Goal: Check status: Check status

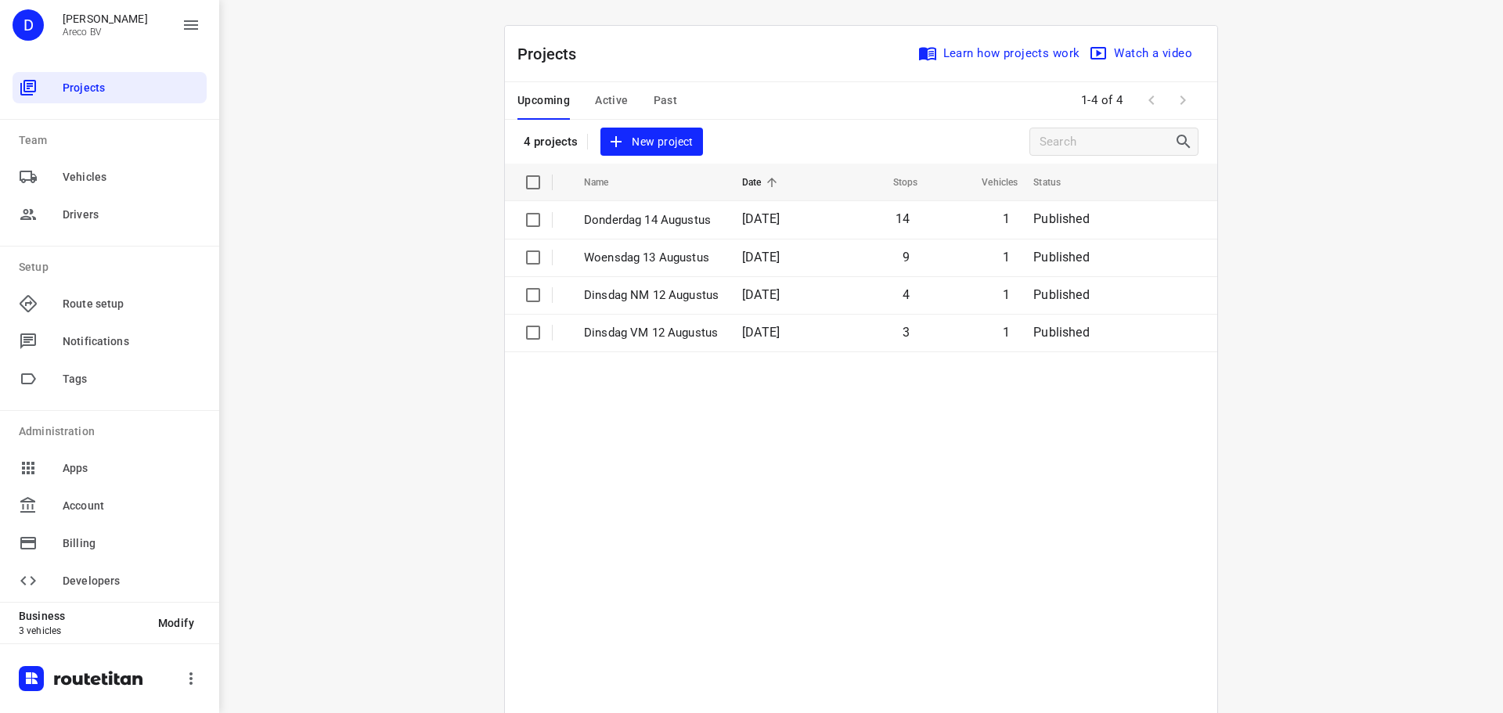
drag, startPoint x: 0, startPoint y: 0, endPoint x: 603, endPoint y: 102, distance: 612.0
click at [603, 102] on span "Active" at bounding box center [611, 101] width 33 height 20
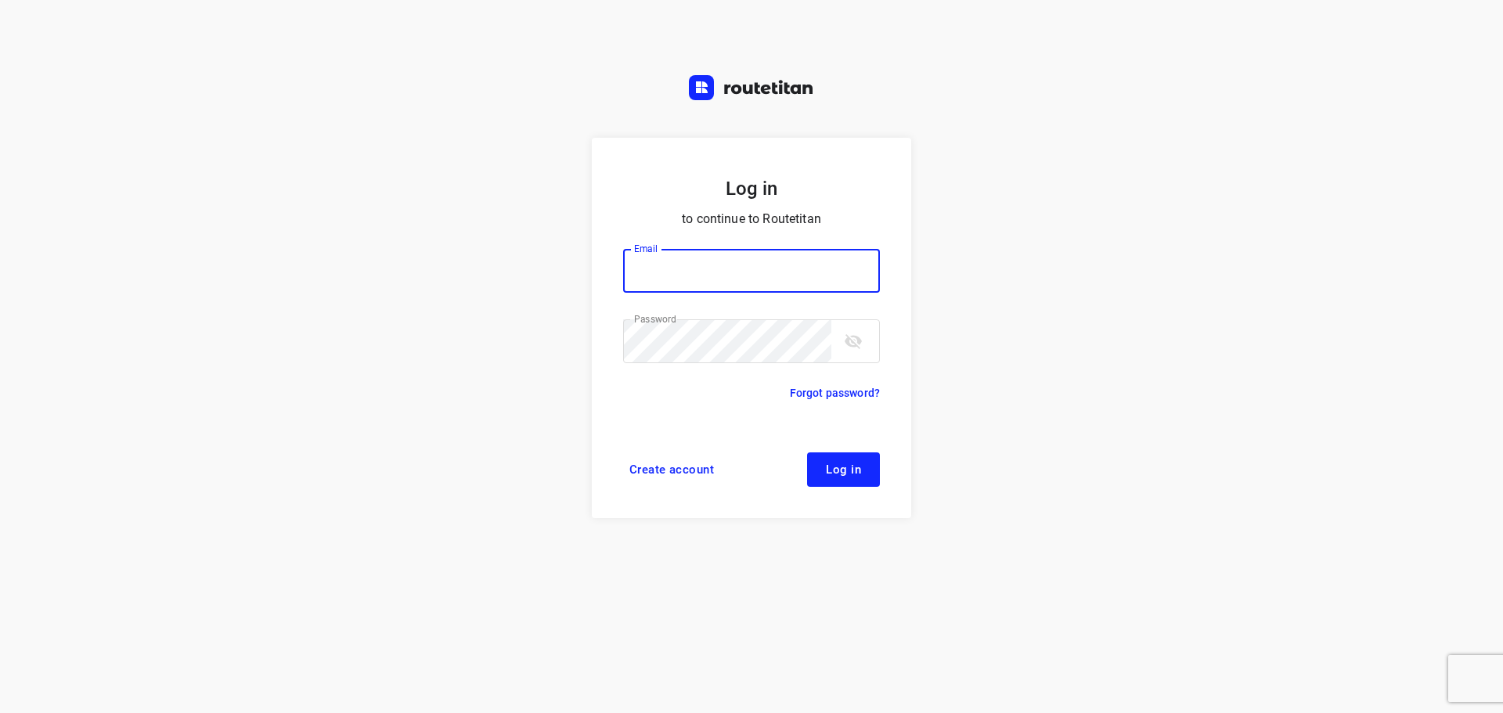
type input "[PERSON_NAME][EMAIL_ADDRESS][DOMAIN_NAME]"
click at [852, 459] on button "Log in" at bounding box center [843, 469] width 73 height 34
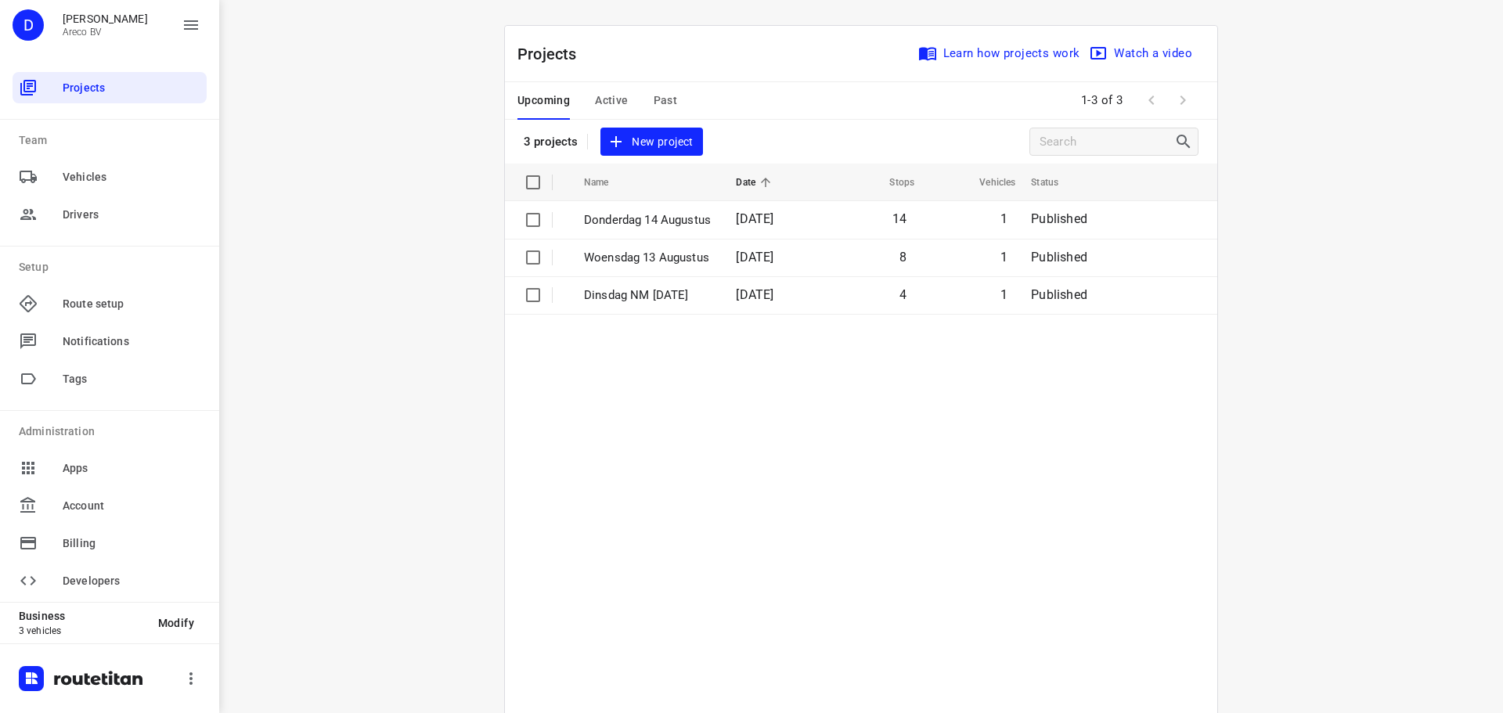
click at [626, 97] on div "Upcoming Active Past" at bounding box center [609, 101] width 185 height 38
click at [598, 98] on span "Active" at bounding box center [611, 101] width 33 height 20
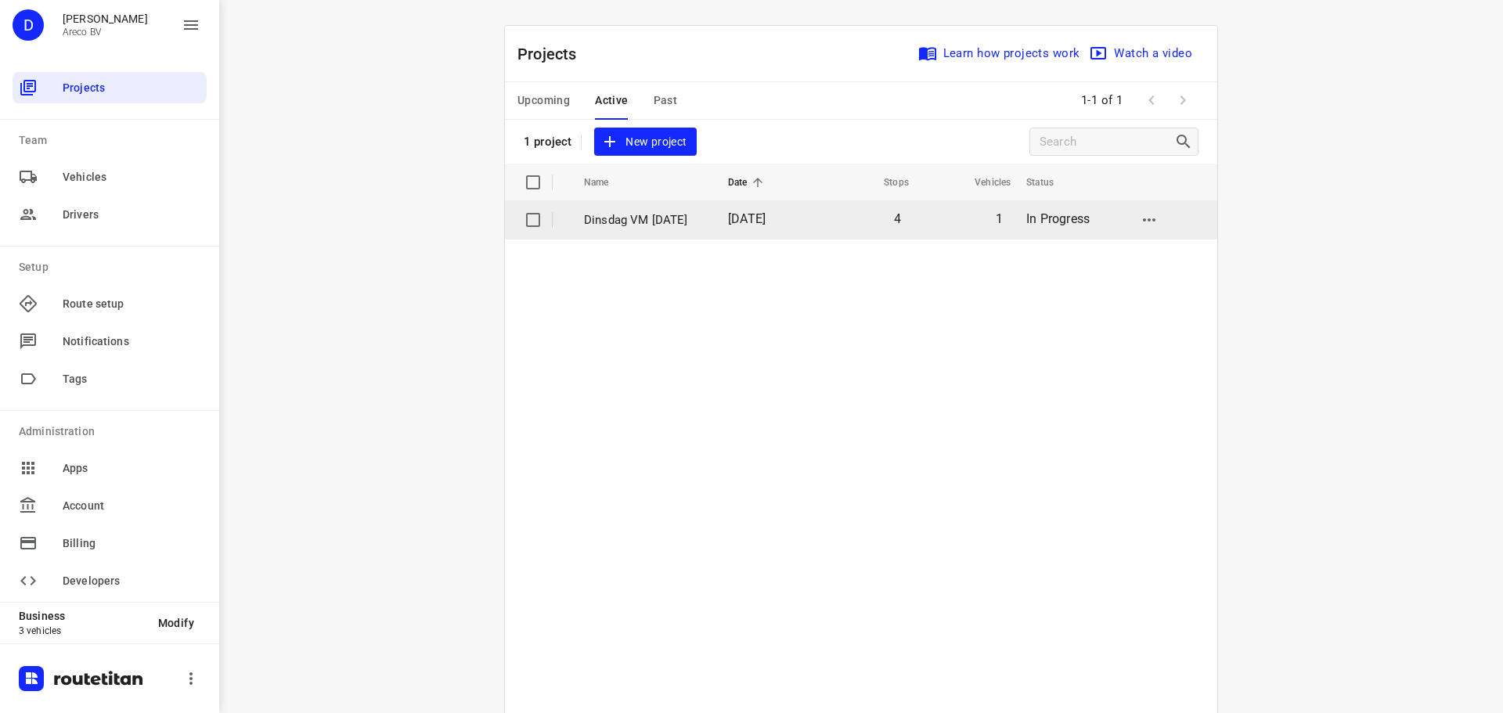
click at [639, 218] on p "Dinsdag VM [DATE]" at bounding box center [644, 220] width 121 height 18
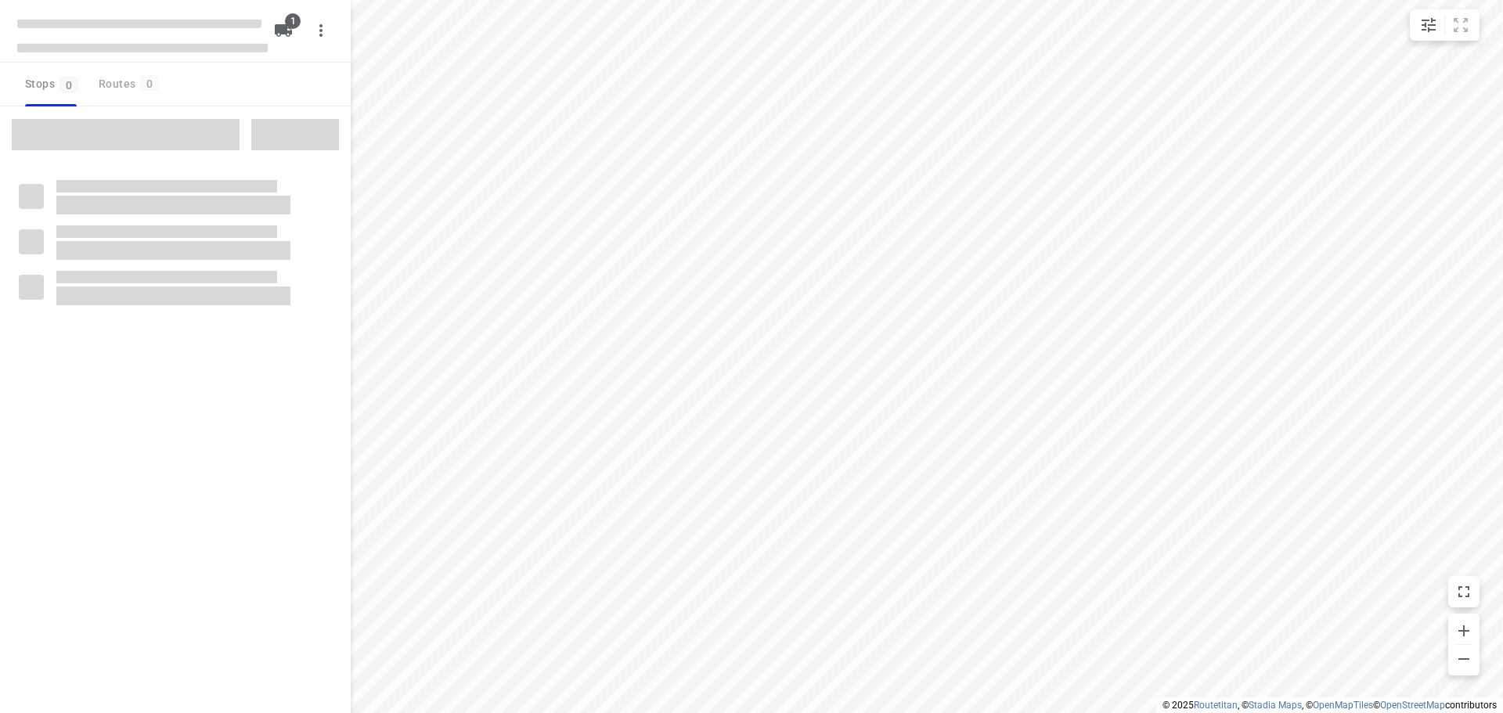
type input "distance"
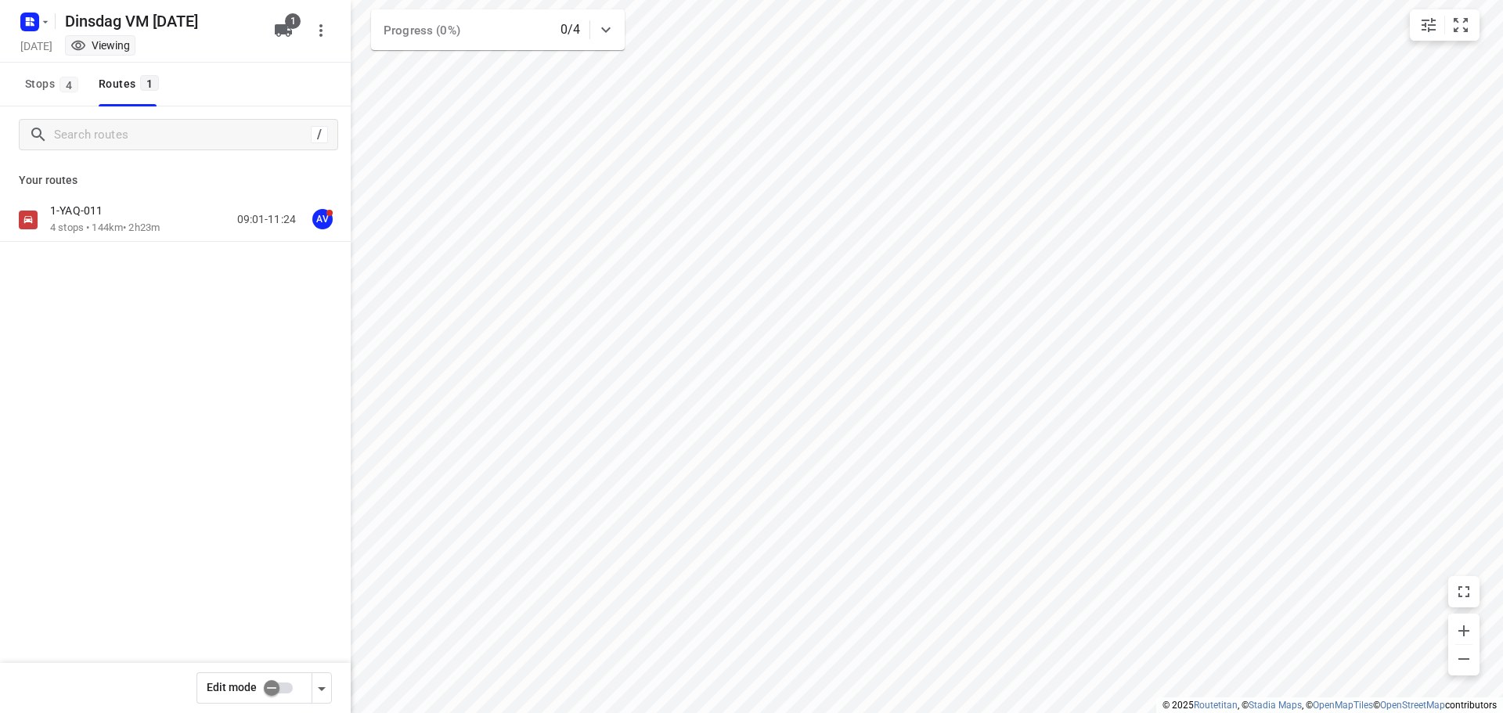
click at [142, 211] on div "1-YAQ-011" at bounding box center [105, 212] width 110 height 17
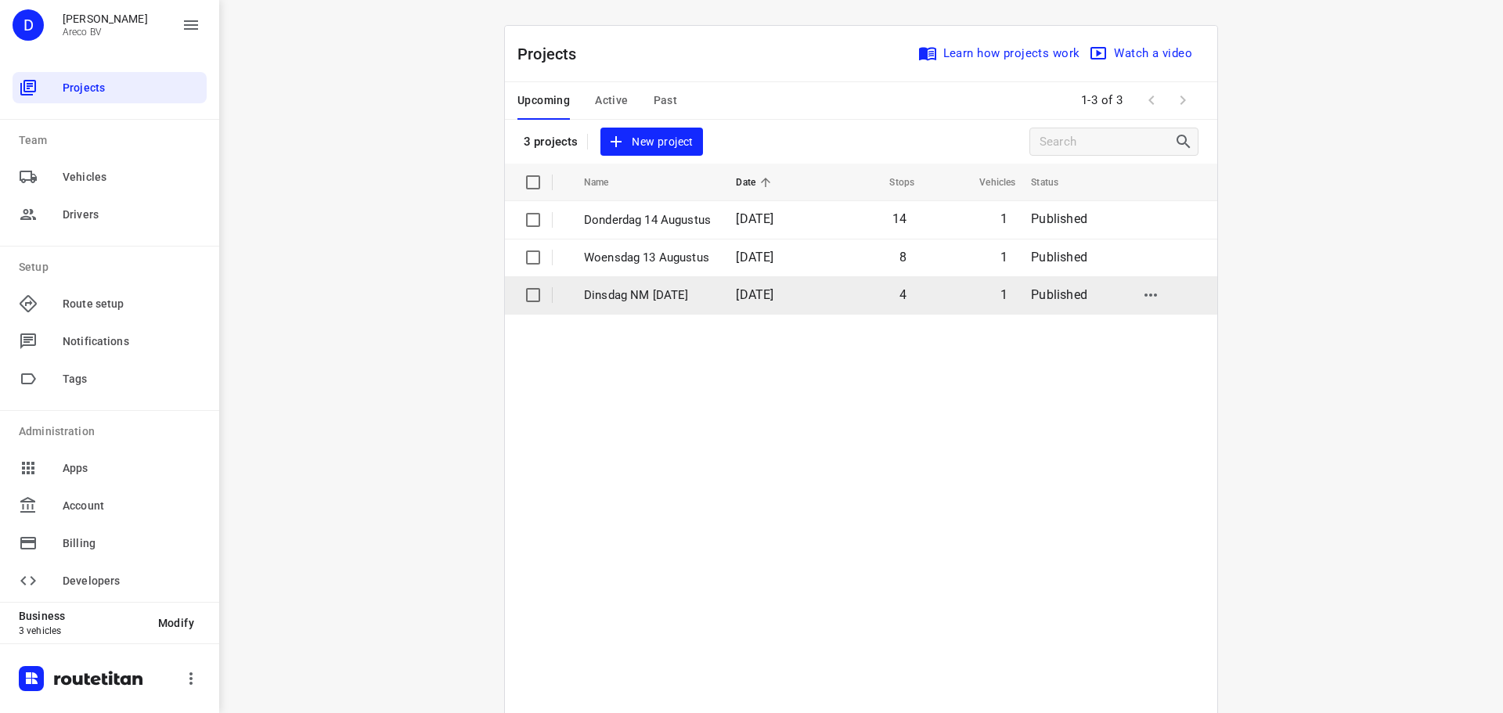
click at [626, 293] on p "Dinsdag NM [DATE]" at bounding box center [648, 295] width 128 height 18
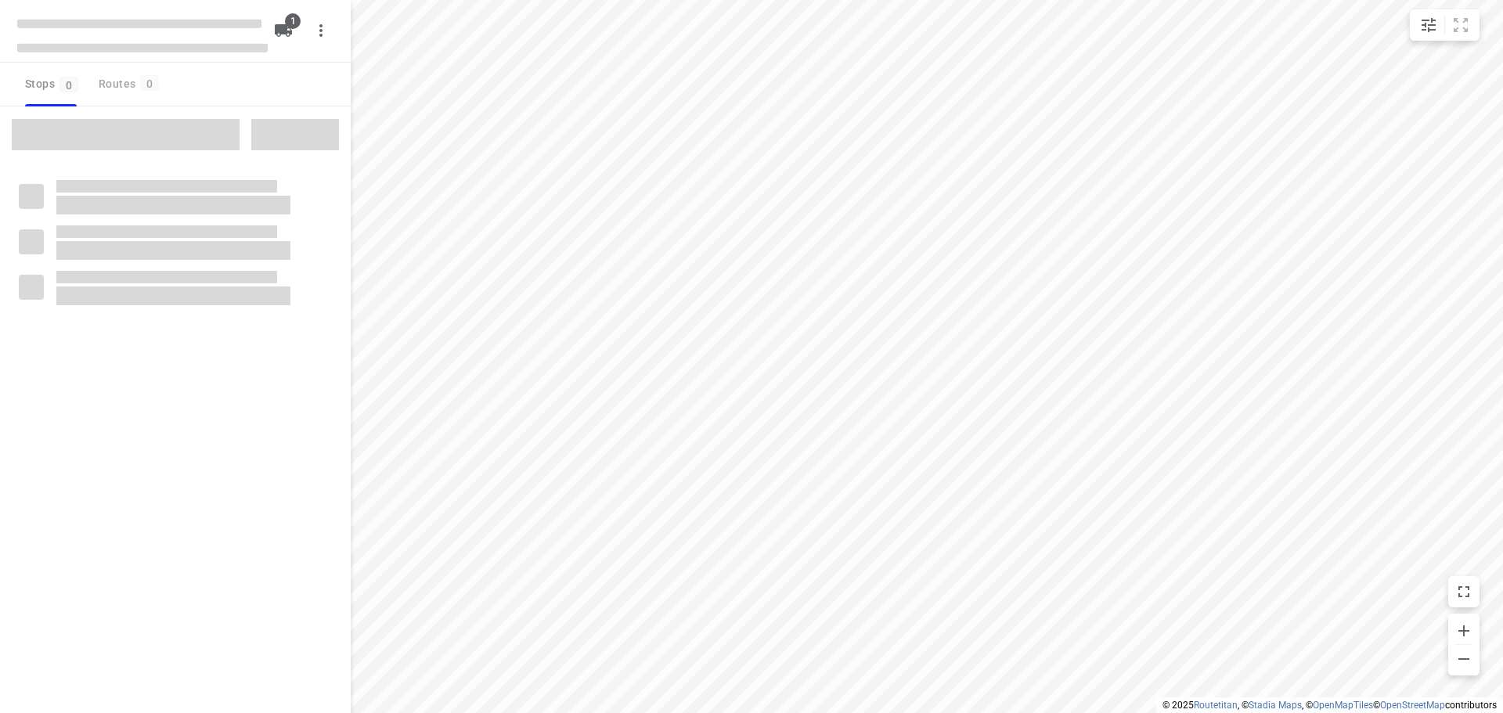
type input "distance"
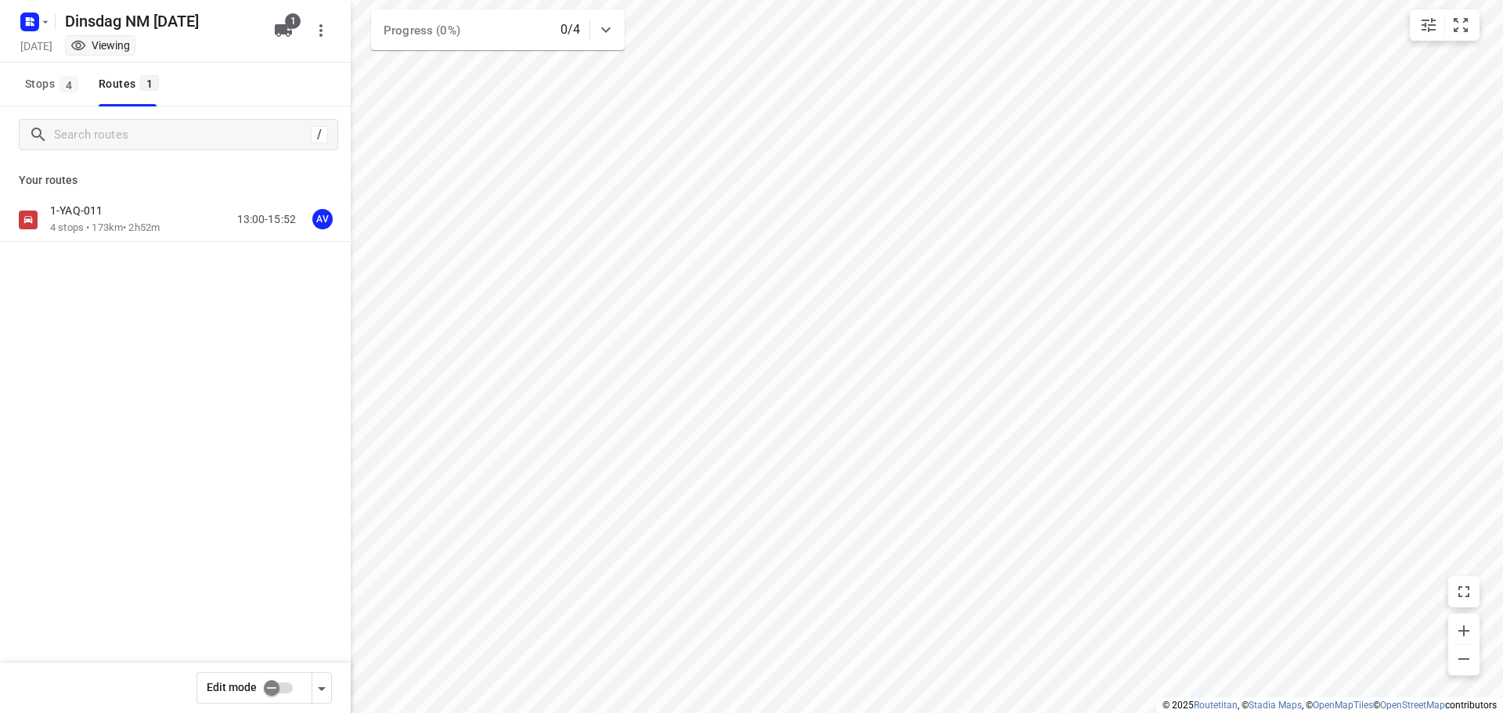
click at [132, 221] on p "4 stops • 173km • 2h52m" at bounding box center [105, 228] width 110 height 15
